Goal: Task Accomplishment & Management: Manage account settings

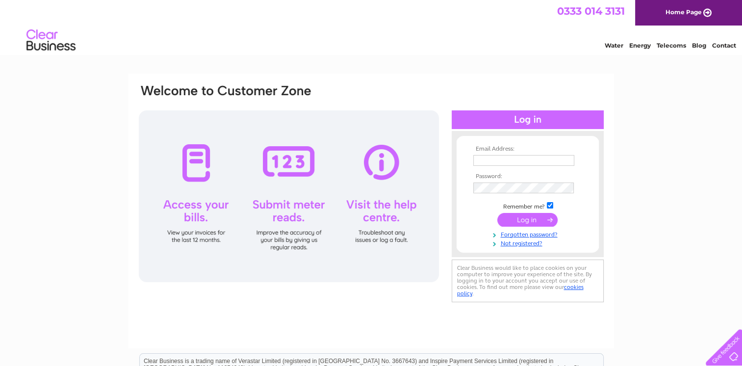
type input "[EMAIL_ADDRESS][DOMAIN_NAME]"
click at [524, 221] on input "submit" at bounding box center [528, 220] width 60 height 14
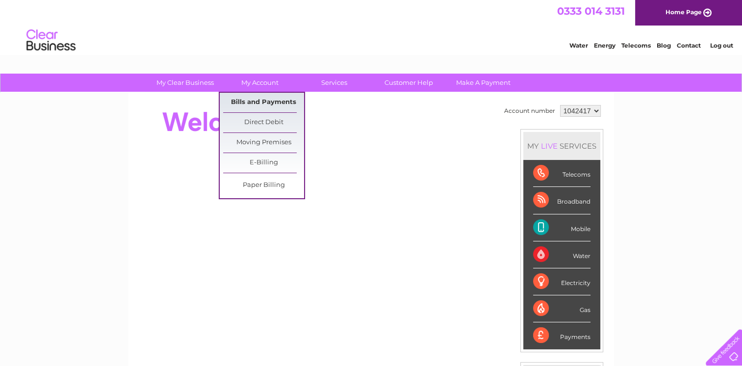
click at [258, 99] on link "Bills and Payments" at bounding box center [263, 103] width 81 height 20
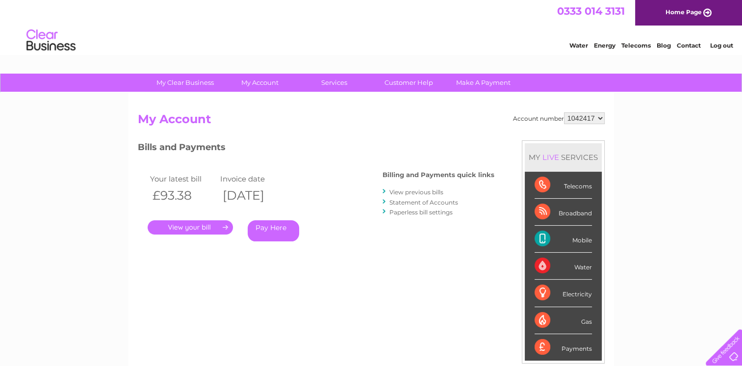
click at [192, 227] on link "." at bounding box center [190, 227] width 85 height 14
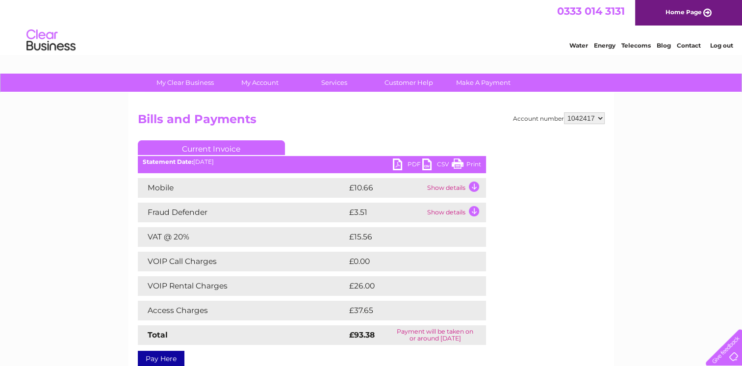
click at [400, 160] on link "PDF" at bounding box center [407, 166] width 29 height 14
